Goal: Transaction & Acquisition: Purchase product/service

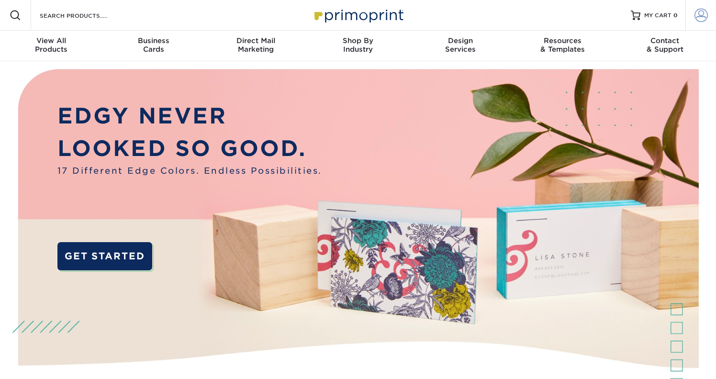
click at [701, 16] on span at bounding box center [701, 15] width 13 height 13
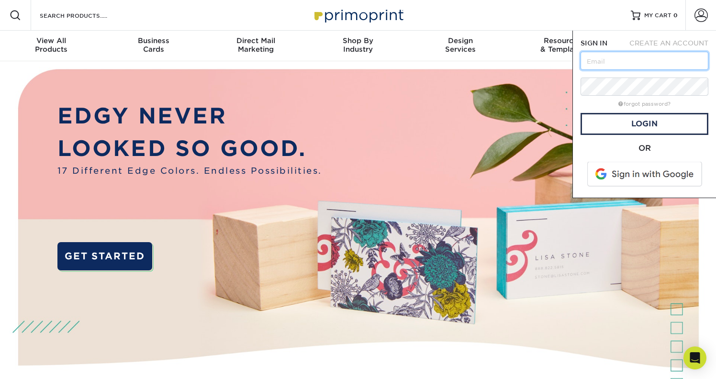
click at [618, 58] on input "text" at bounding box center [645, 61] width 128 height 18
type input "[EMAIL_ADDRESS][DOMAIN_NAME]"
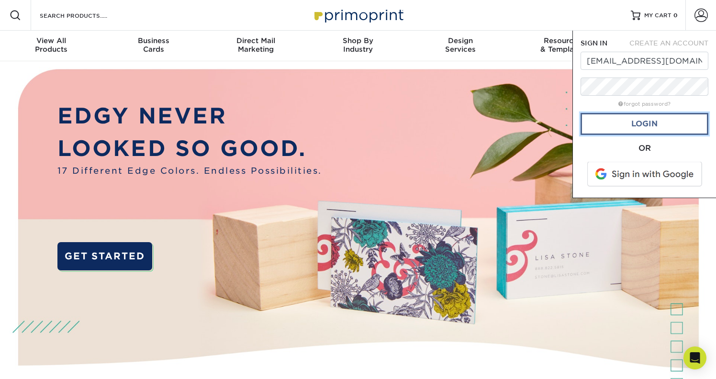
click at [648, 124] on link "Login" at bounding box center [645, 124] width 128 height 22
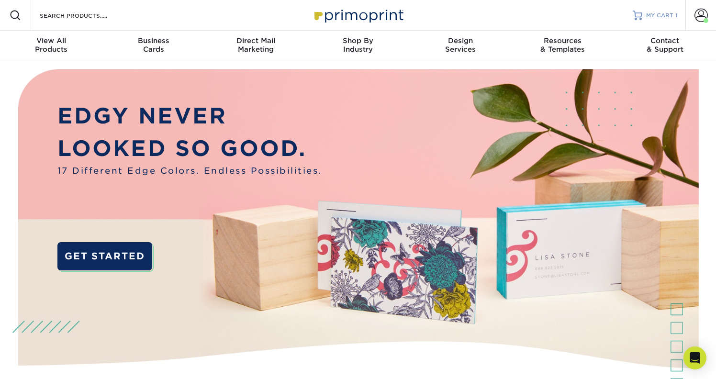
click at [662, 11] on span "MY CART" at bounding box center [659, 15] width 27 height 8
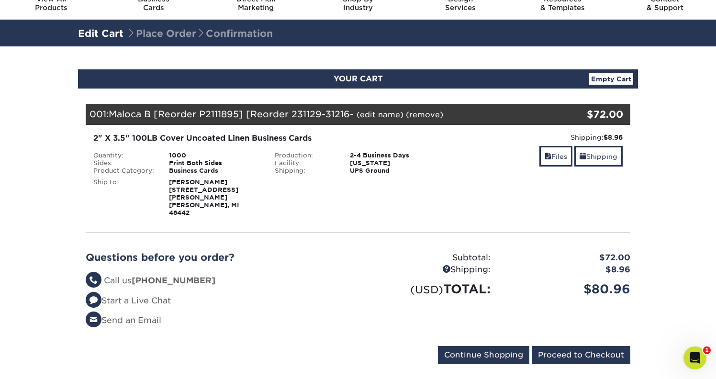
scroll to position [45, 0]
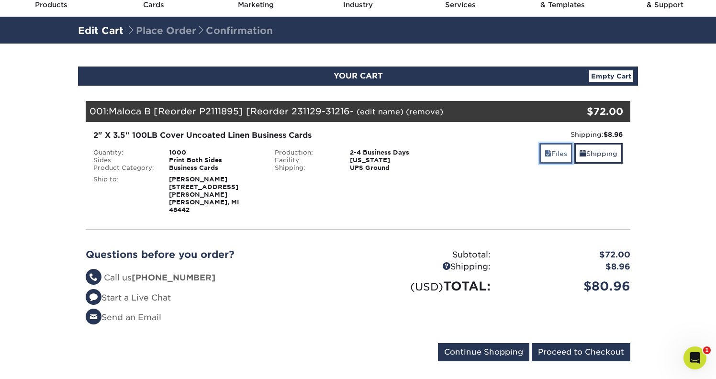
click at [553, 152] on link "Files" at bounding box center [556, 153] width 33 height 21
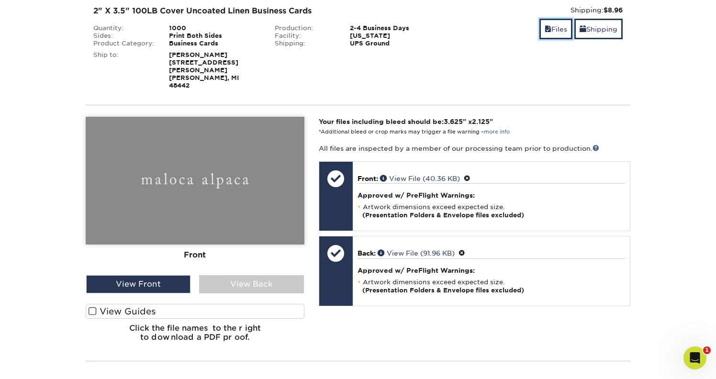
scroll to position [240, 0]
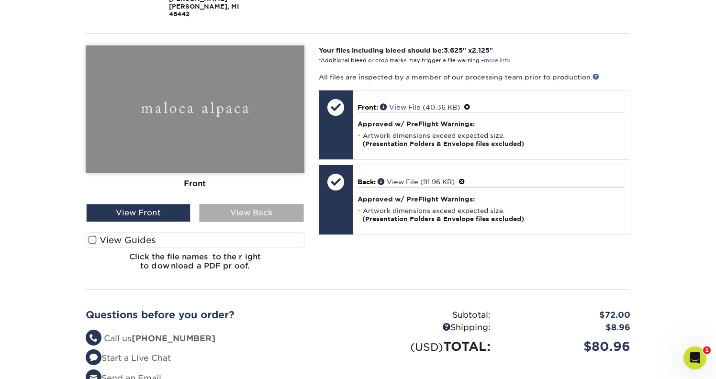
click at [257, 204] on div "View Back" at bounding box center [251, 213] width 104 height 18
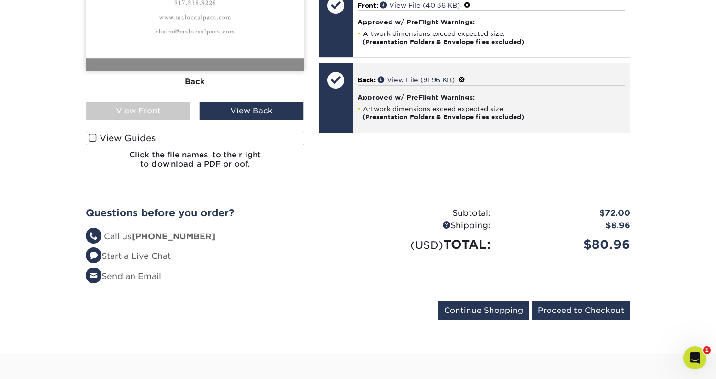
scroll to position [430, 0]
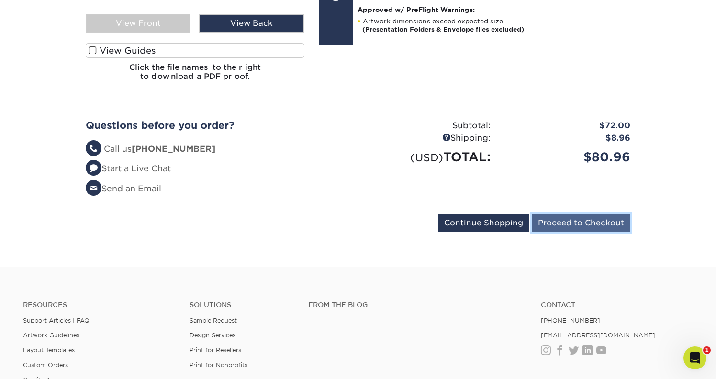
click at [566, 214] on input "Proceed to Checkout" at bounding box center [581, 223] width 99 height 18
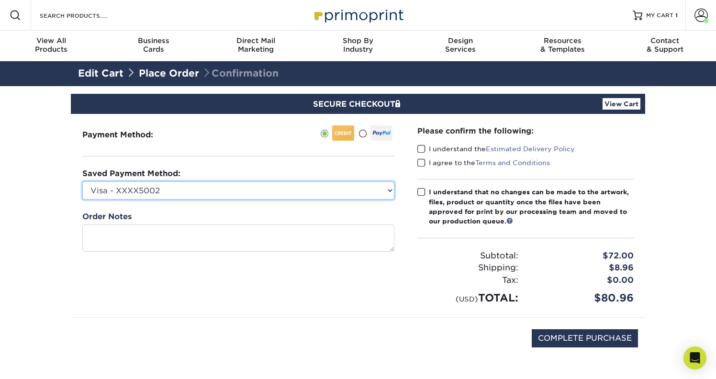
click at [386, 190] on select "Visa - XXXX5002 Visa - XXXX5386 Visa - XXXX4932 New Credit Card" at bounding box center [238, 190] width 312 height 18
select select
click at [82, 181] on select "Visa - XXXX5002 Visa - XXXX5386 Visa - XXXX4932 New Credit Card" at bounding box center [238, 190] width 312 height 18
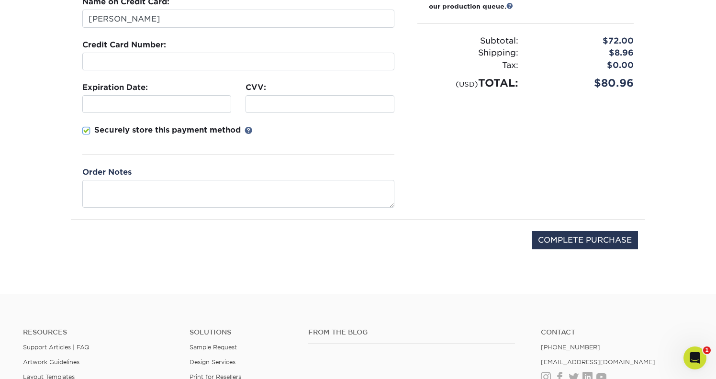
scroll to position [240, 0]
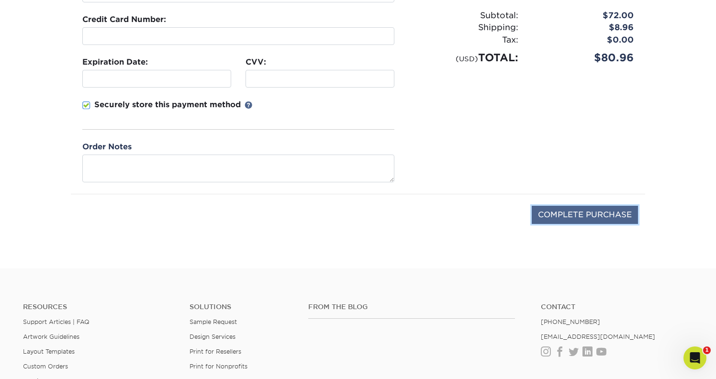
click at [546, 215] on input "COMPLETE PURCHASE" at bounding box center [585, 215] width 106 height 18
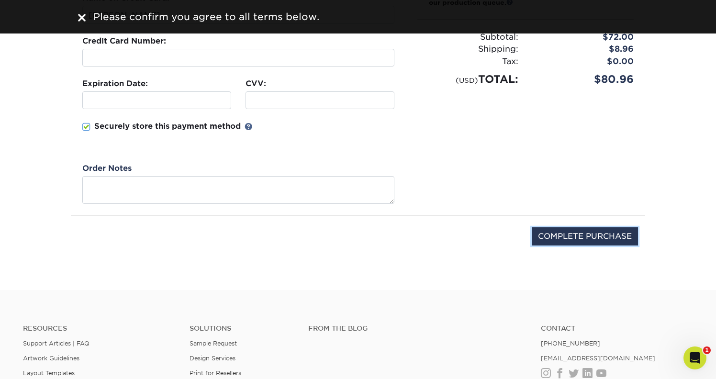
scroll to position [215, 0]
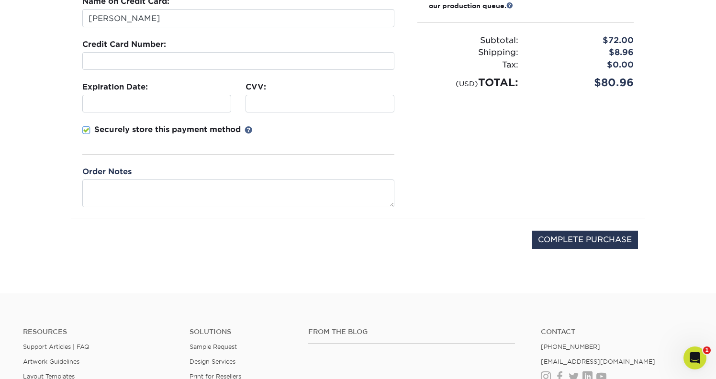
click at [82, 132] on span at bounding box center [86, 130] width 8 height 9
click at [0, 0] on input "Securely store this payment method" at bounding box center [0, 0] width 0 height 0
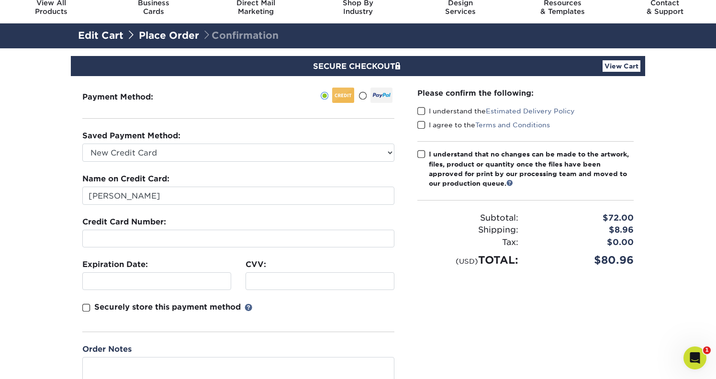
scroll to position [0, 0]
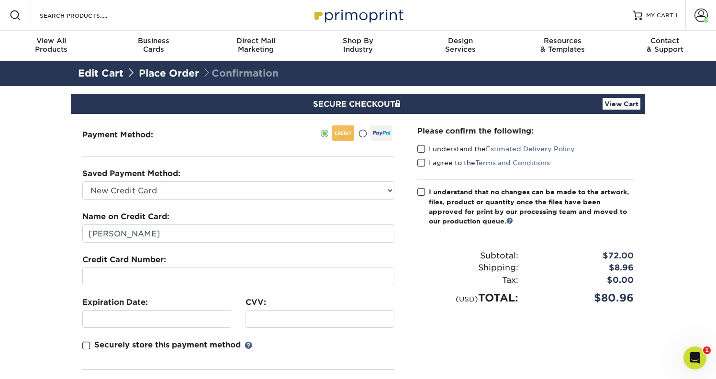
click at [420, 146] on span at bounding box center [421, 149] width 8 height 9
click at [0, 0] on input "I understand the Estimated Delivery Policy" at bounding box center [0, 0] width 0 height 0
click at [422, 163] on span at bounding box center [421, 162] width 8 height 9
click at [0, 0] on input "I agree to the Terms and Conditions" at bounding box center [0, 0] width 0 height 0
click at [416, 192] on div "Please confirm the following: I understand the Estimated Delivery Policy I agre…" at bounding box center [525, 274] width 239 height 320
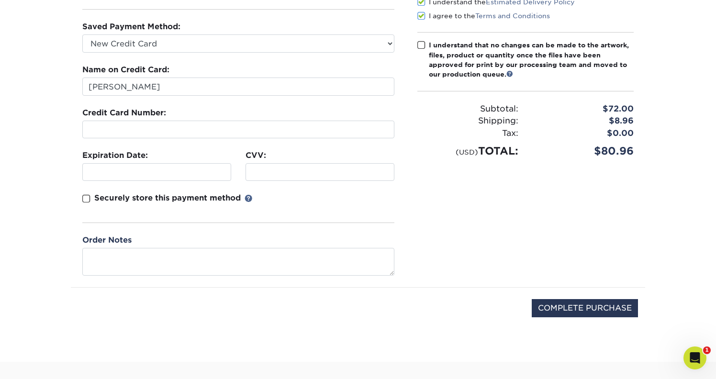
scroll to position [140, 0]
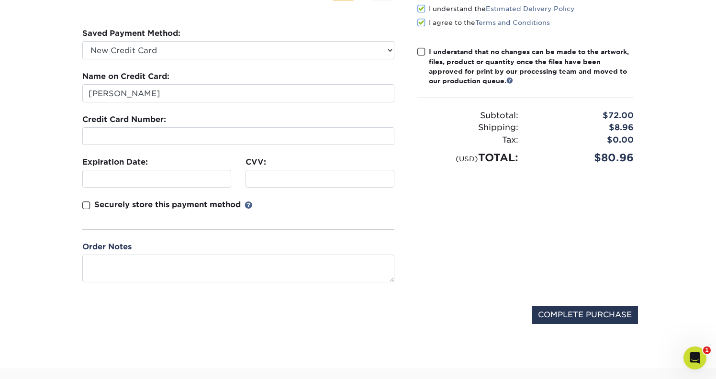
click at [421, 53] on span at bounding box center [421, 51] width 8 height 9
click at [0, 0] on input "I understand that no changes can be made to the artwork, files, product or quan…" at bounding box center [0, 0] width 0 height 0
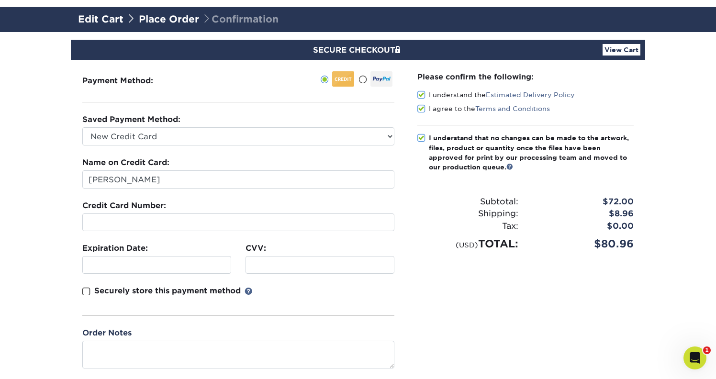
scroll to position [211, 0]
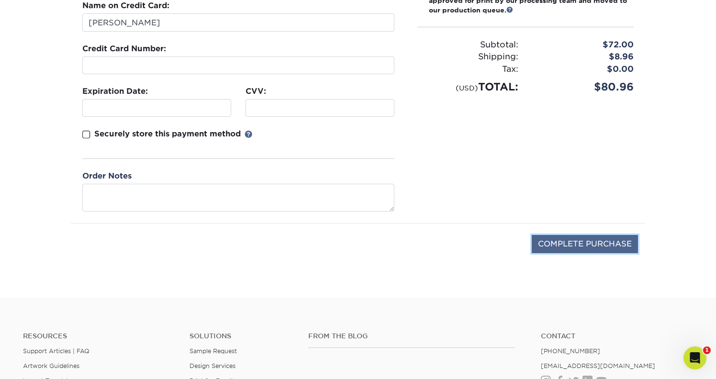
click at [562, 238] on input "COMPLETE PURCHASE" at bounding box center [585, 244] width 106 height 18
type input "PROCESSING, PLEASE WAIT..."
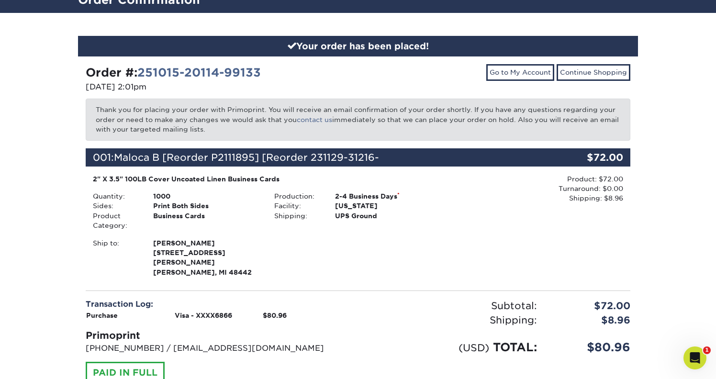
scroll to position [75, 0]
